Goal: Task Accomplishment & Management: Use online tool/utility

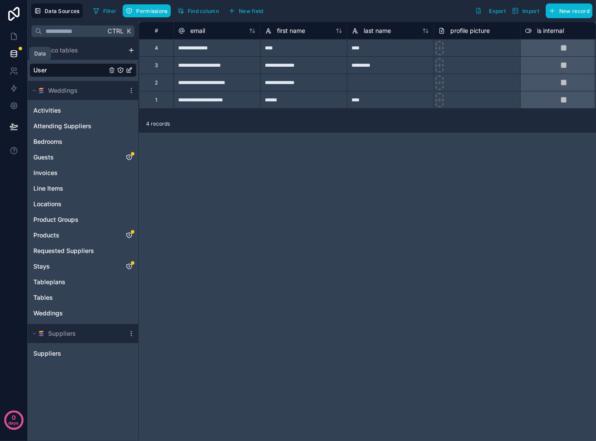
click at [12, 53] on icon at bounding box center [14, 53] width 9 height 9
click at [133, 94] on div "Weddings" at bounding box center [83, 90] width 111 height 19
click at [135, 91] on div "scrollable content" at bounding box center [131, 90] width 10 height 7
click at [130, 91] on icon "scrollable content" at bounding box center [131, 90] width 7 height 7
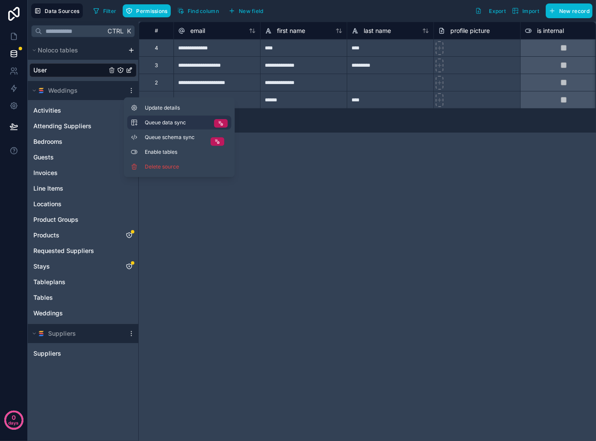
click at [194, 123] on span "Queue data sync" at bounding box center [176, 122] width 62 height 7
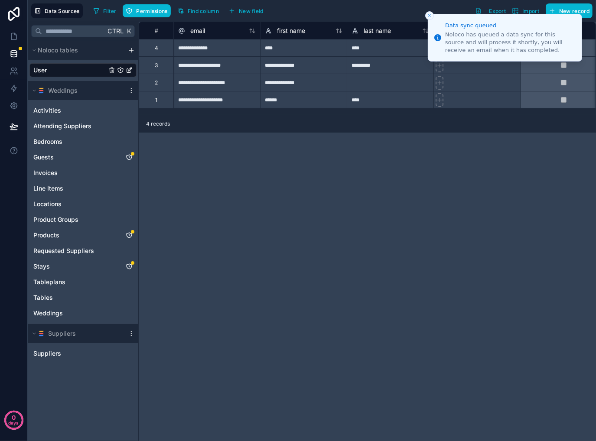
click at [490, 214] on div "**********" at bounding box center [367, 232] width 457 height 420
click at [427, 13] on button "Close toast" at bounding box center [429, 15] width 9 height 9
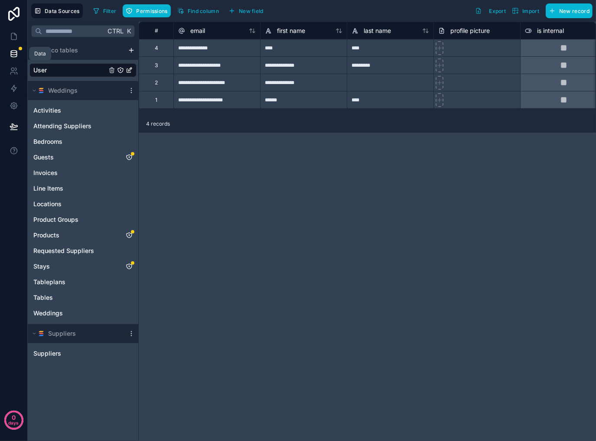
click at [14, 53] on icon at bounding box center [14, 53] width 9 height 9
click at [14, 39] on icon at bounding box center [14, 36] width 9 height 9
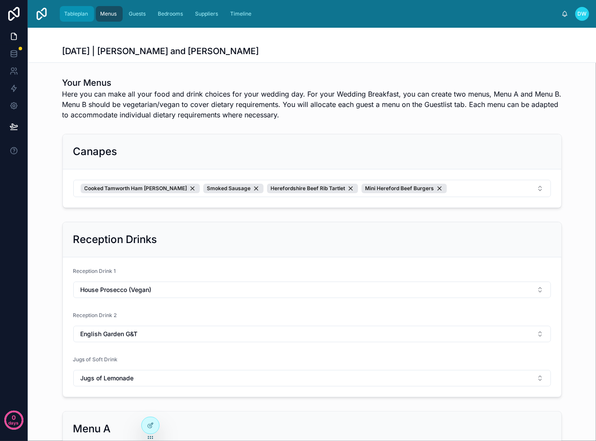
click at [76, 14] on span "Tableplan" at bounding box center [76, 13] width 24 height 7
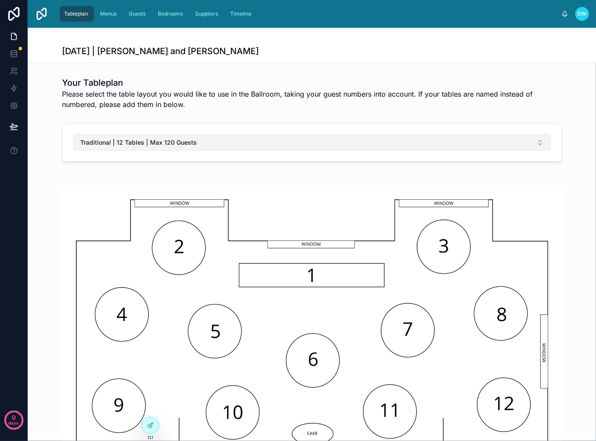
click at [409, 141] on button "Traditional | 12 Tables | Max 120 Guests" at bounding box center [312, 142] width 478 height 16
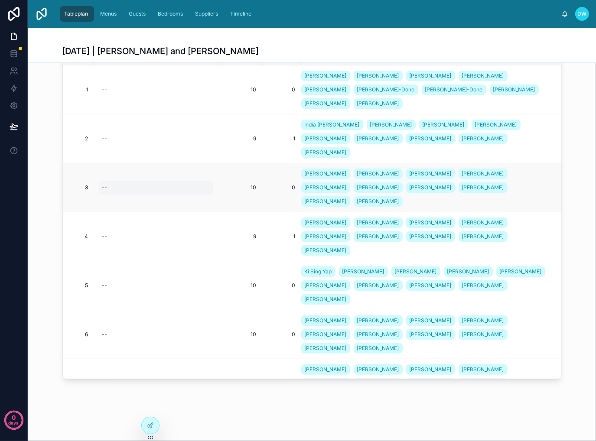
click at [102, 184] on div "--" at bounding box center [104, 187] width 5 height 7
click at [44, 181] on div "# Table Name Guests Space Guests collection 1 1 -- 10 10 0 0 [PERSON_NAME] [PER…" at bounding box center [312, 215] width 568 height 343
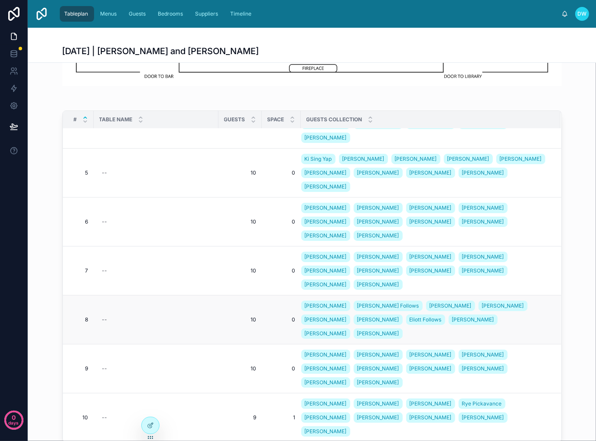
scroll to position [390, 0]
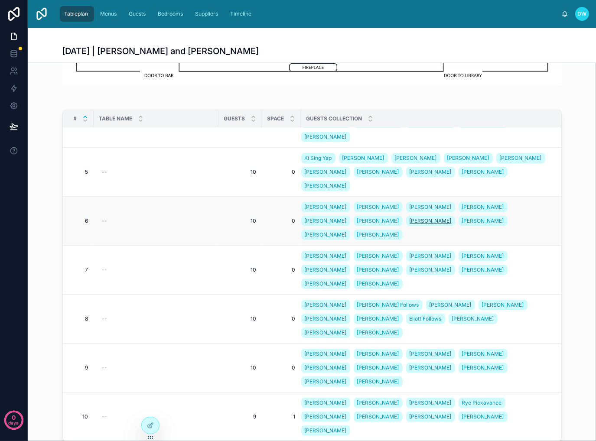
click at [410, 218] on span "[PERSON_NAME]" at bounding box center [431, 221] width 42 height 7
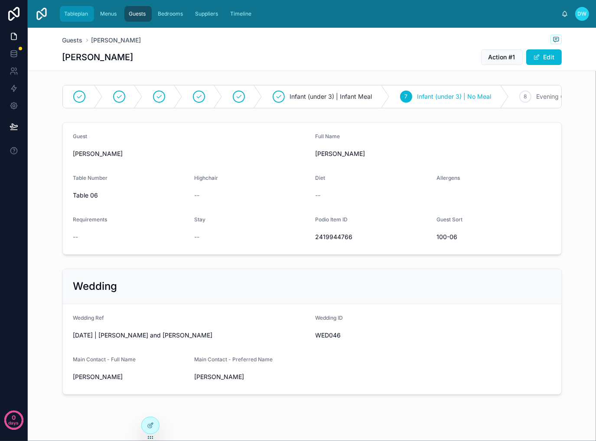
click at [72, 19] on div "Tableplan" at bounding box center [76, 14] width 29 height 14
